Goal: Task Accomplishment & Management: Use online tool/utility

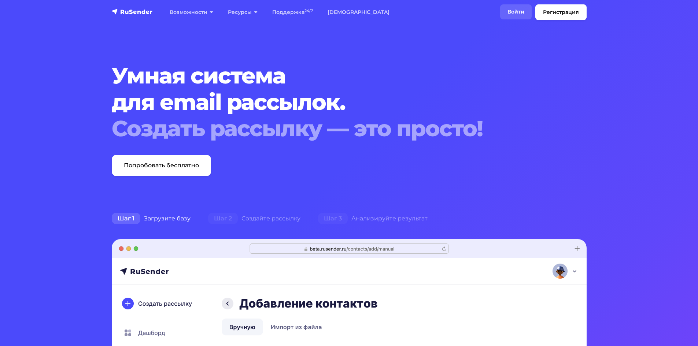
click at [512, 12] on link "Войти" at bounding box center [516, 11] width 32 height 15
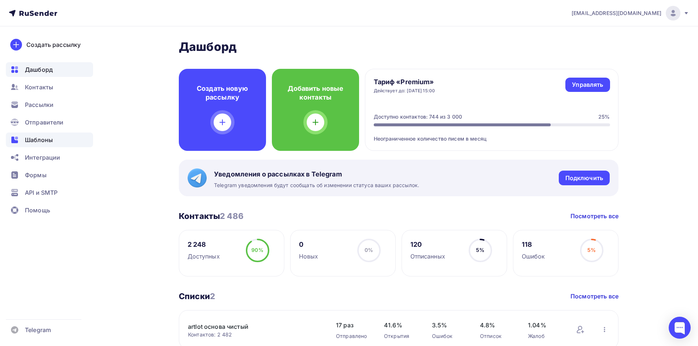
click at [47, 141] on span "Шаблоны" at bounding box center [39, 140] width 28 height 9
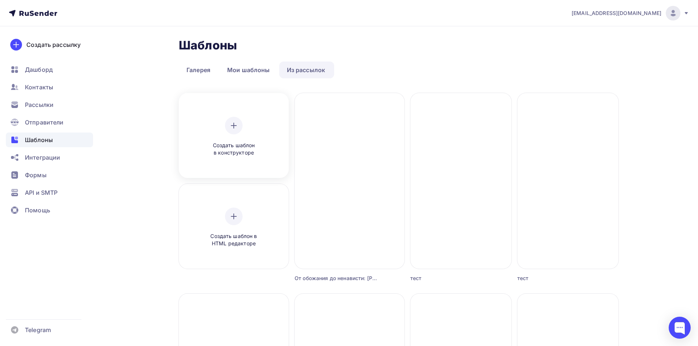
click at [238, 120] on div at bounding box center [234, 126] width 18 height 18
